Goal: Check status: Check status

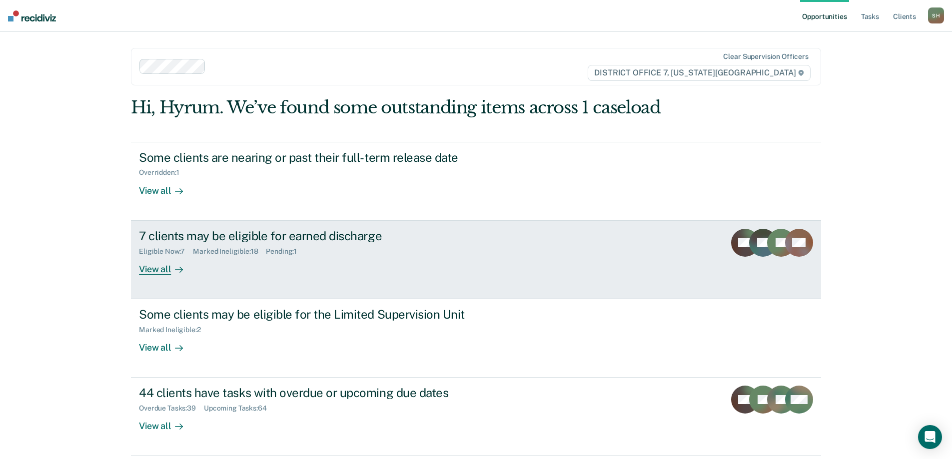
click at [345, 275] on link "7 clients may be eligible for earned discharge Eligible Now : 7 Marked Ineligib…" at bounding box center [476, 260] width 690 height 78
